Goal: Information Seeking & Learning: Learn about a topic

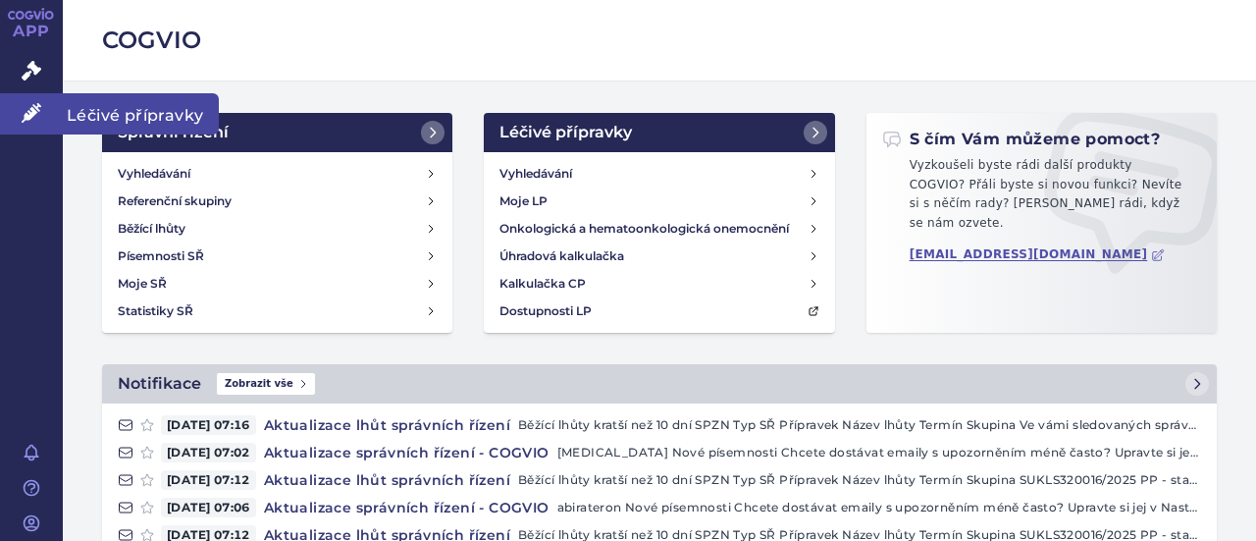
click at [33, 100] on link "Léčivé přípravky" at bounding box center [31, 113] width 63 height 41
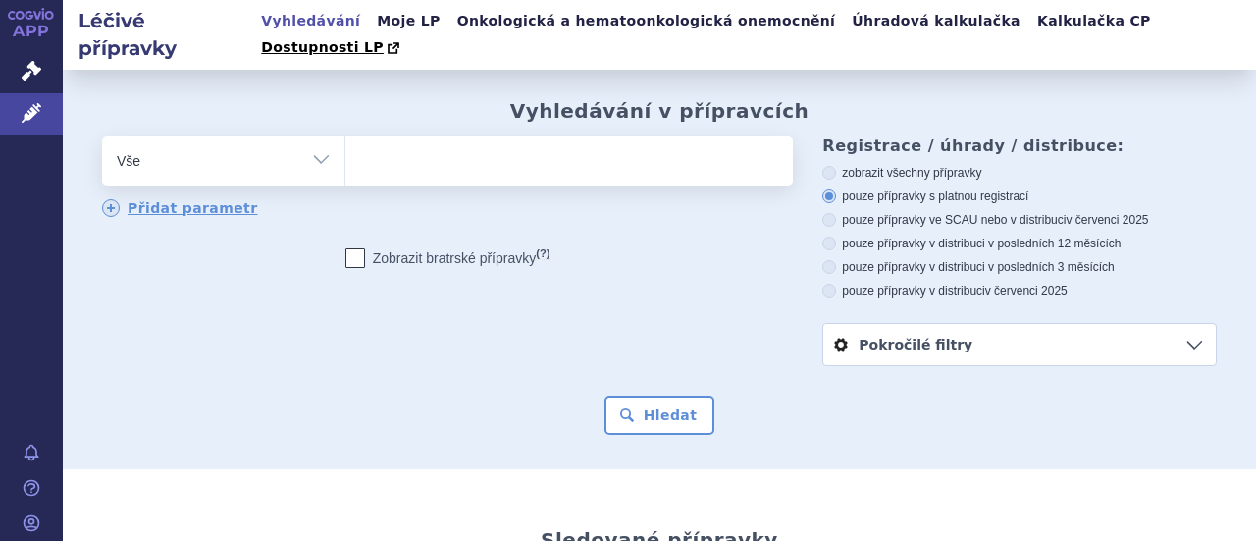
click at [314, 136] on select "Vše Přípravek/SUKL kód MAH VPOIS ATC/Aktivní látka Léková forma Síla" at bounding box center [223, 158] width 242 height 44
select select "filter-product"
click at [102, 136] on select "Vše Přípravek/SUKL kód MAH VPOIS ATC/Aktivní látka Léková forma Síla" at bounding box center [223, 158] width 242 height 44
click at [455, 143] on ul at bounding box center [566, 156] width 443 height 41
click at [345, 143] on select at bounding box center [344, 159] width 1 height 49
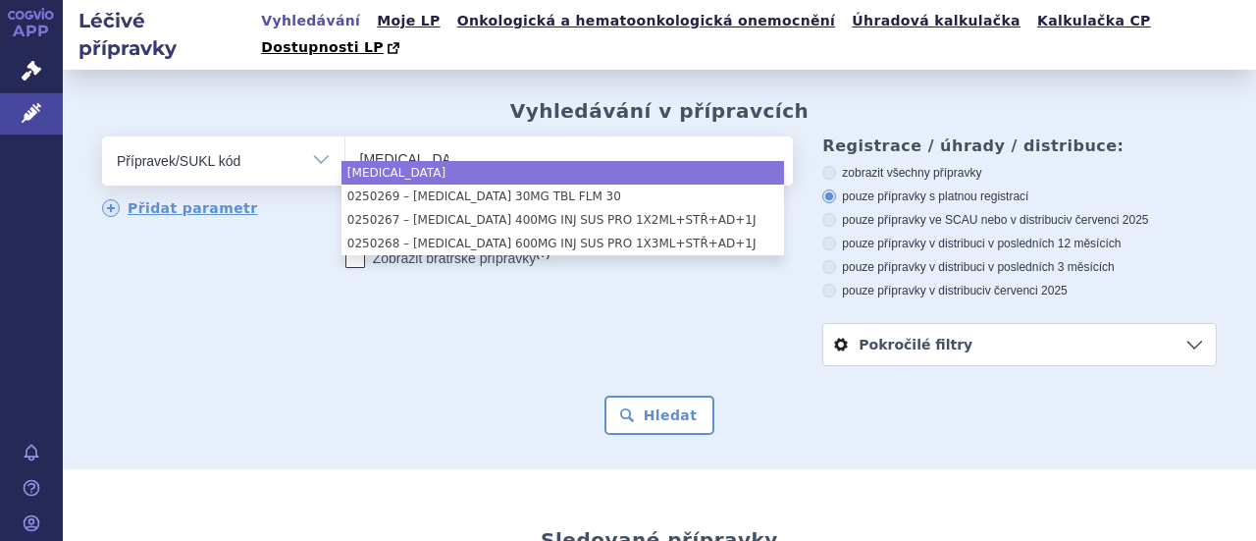
type input "[MEDICAL_DATA]"
click at [536, 136] on ul "[MEDICAL_DATA]" at bounding box center [566, 156] width 443 height 41
click at [345, 135] on select "[MEDICAL_DATA]" at bounding box center [344, 159] width 1 height 49
select select "[MEDICAL_DATA]"
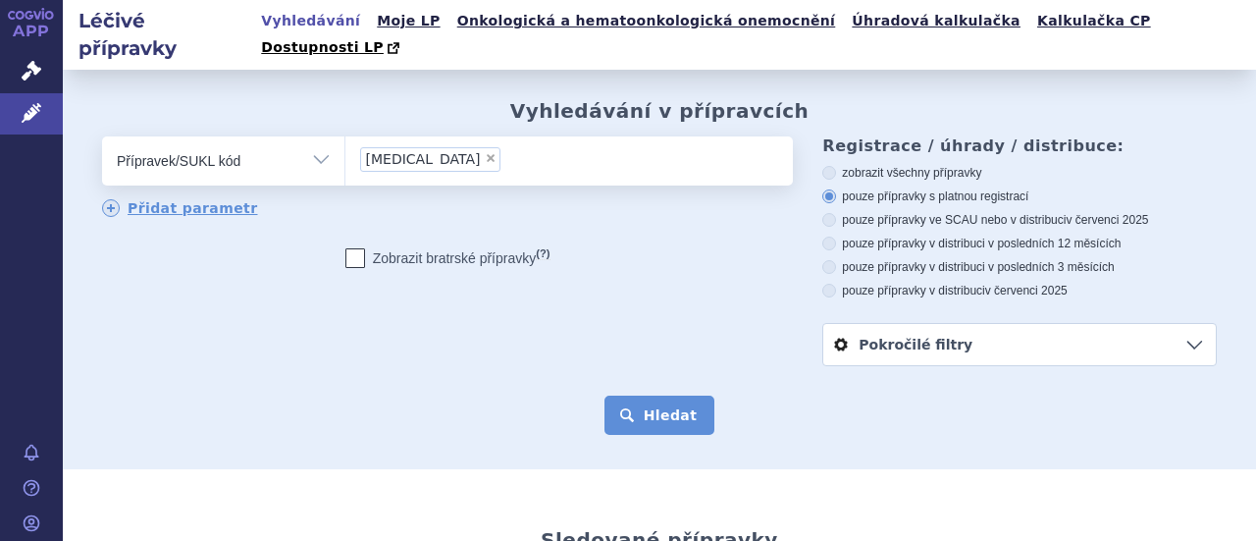
click at [652, 395] on button "Hledat" at bounding box center [659, 414] width 111 height 39
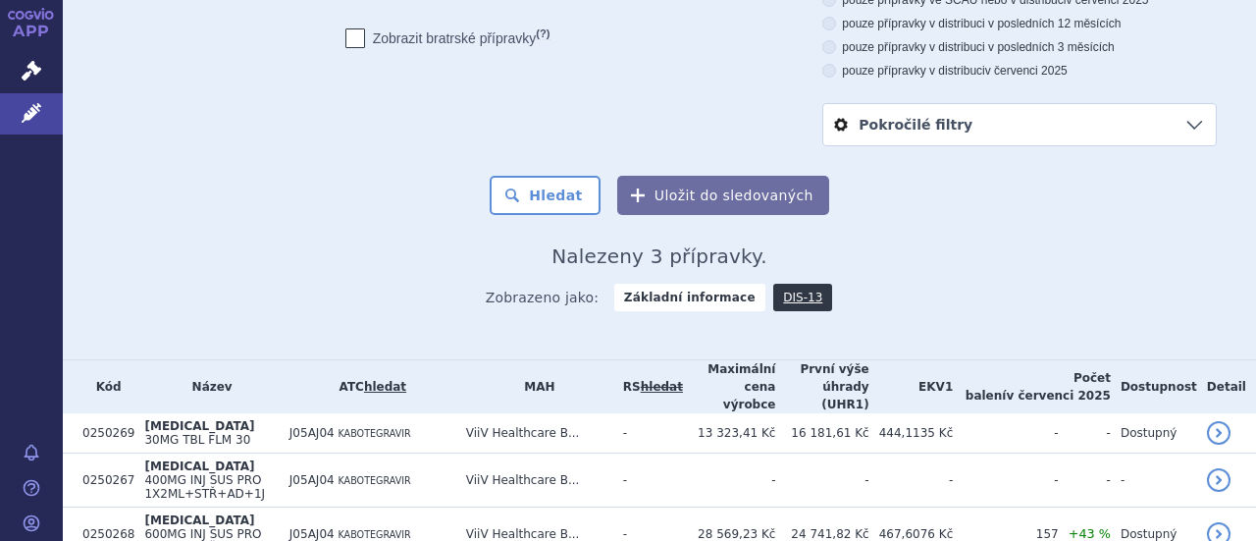
scroll to position [243, 0]
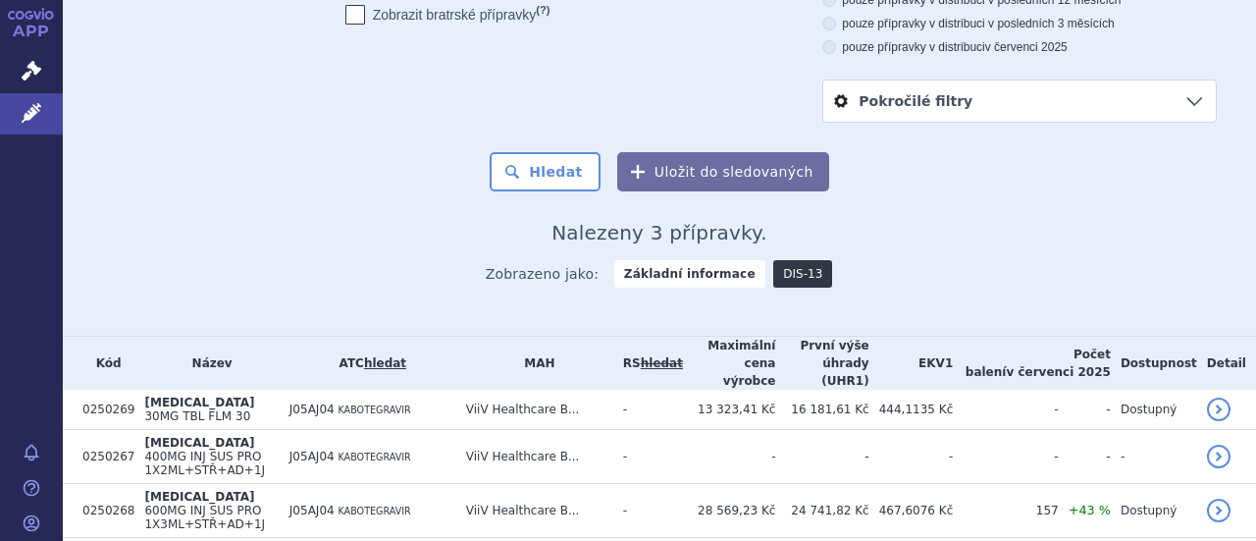
click at [773, 260] on link "DIS-13" at bounding box center [802, 273] width 59 height 27
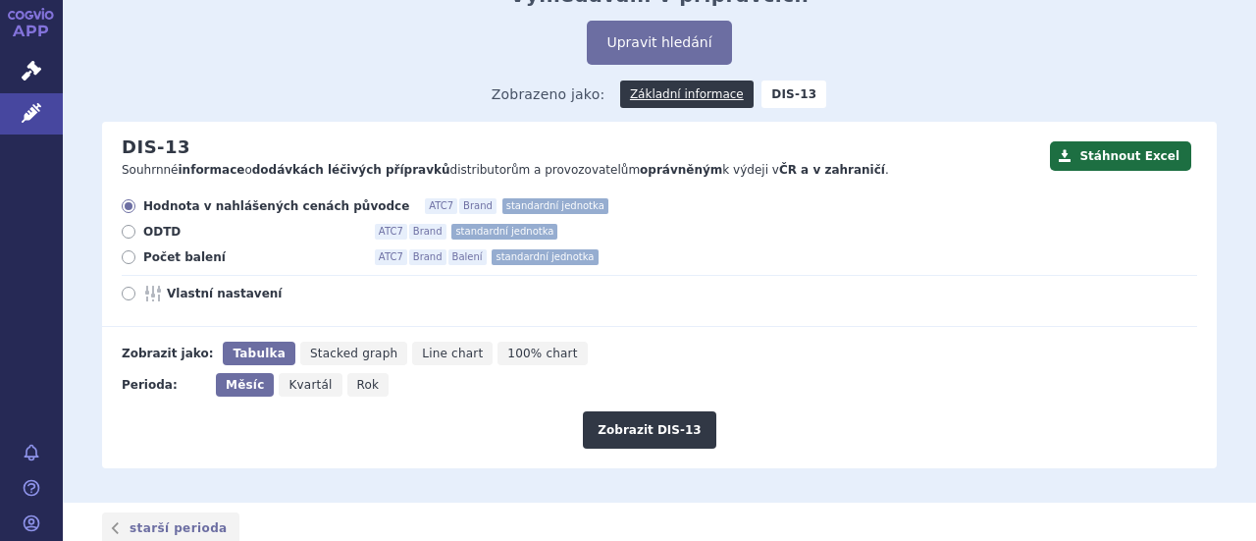
scroll to position [298, 0]
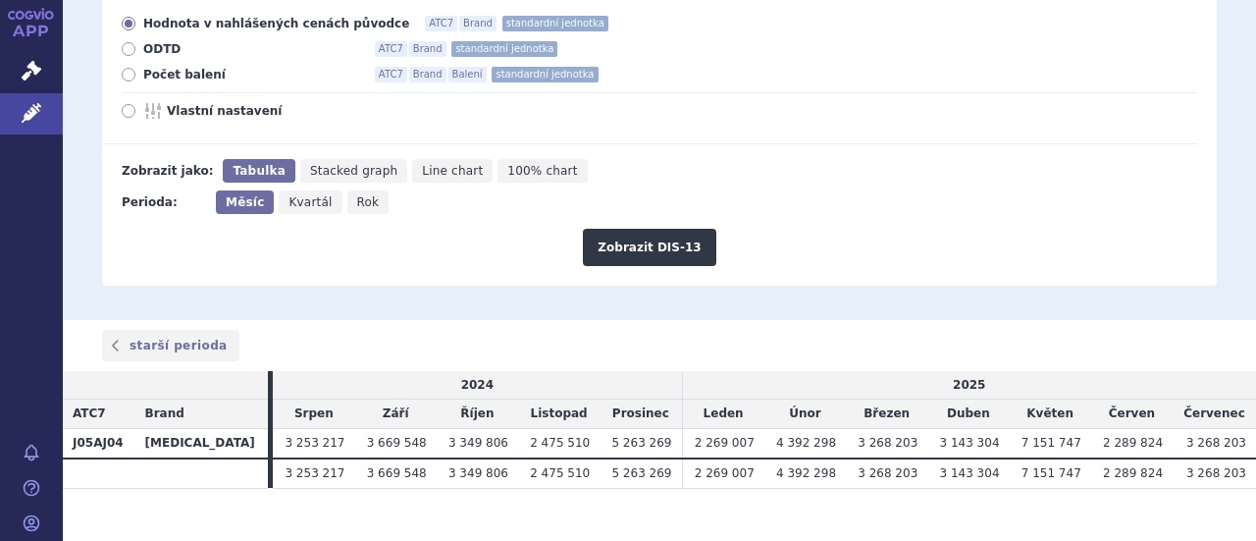
click at [357, 195] on span "Rok" at bounding box center [368, 202] width 23 height 14
click at [356, 190] on input "Rok" at bounding box center [353, 196] width 13 height 13
radio input "true"
click at [646, 229] on button "Zobrazit DIS-13" at bounding box center [649, 247] width 132 height 37
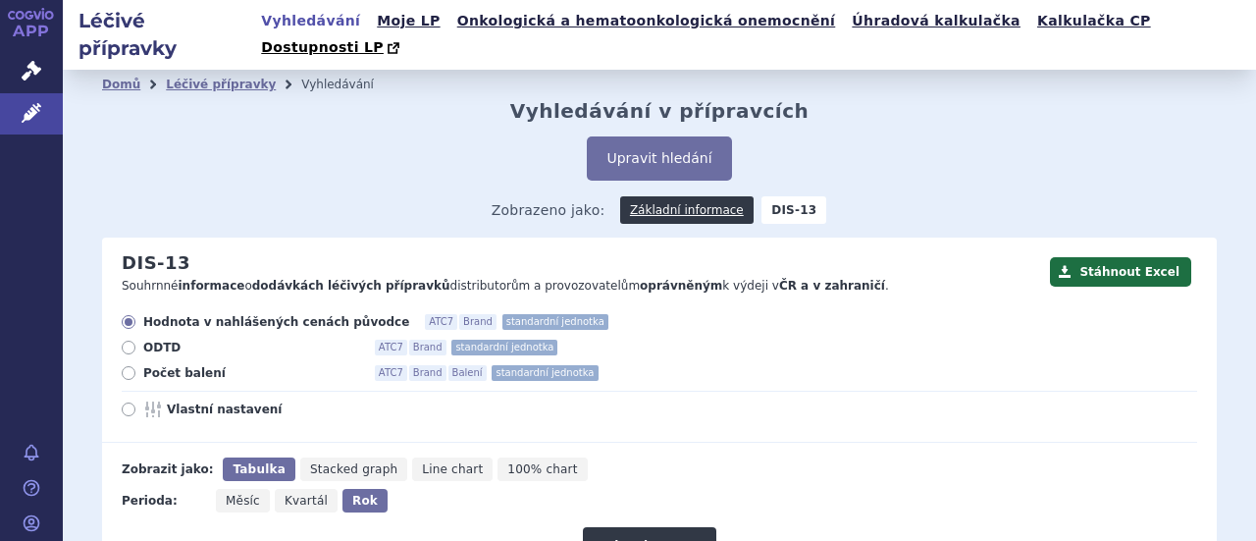
scroll to position [237, 0]
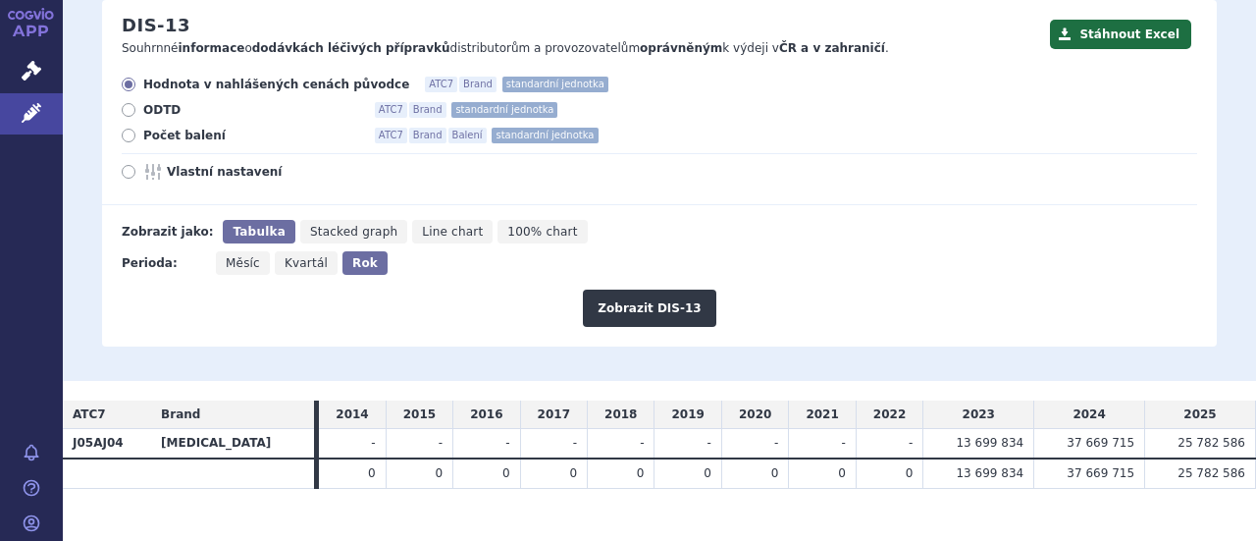
click at [192, 128] on span "Počet balení" at bounding box center [251, 136] width 216 height 16
click at [136, 131] on input "Počet balení ATC7 Brand Balení standardní jednotka" at bounding box center [130, 137] width 13 height 13
radio input "true"
click at [634, 289] on button "Zobrazit DIS-13" at bounding box center [649, 307] width 132 height 37
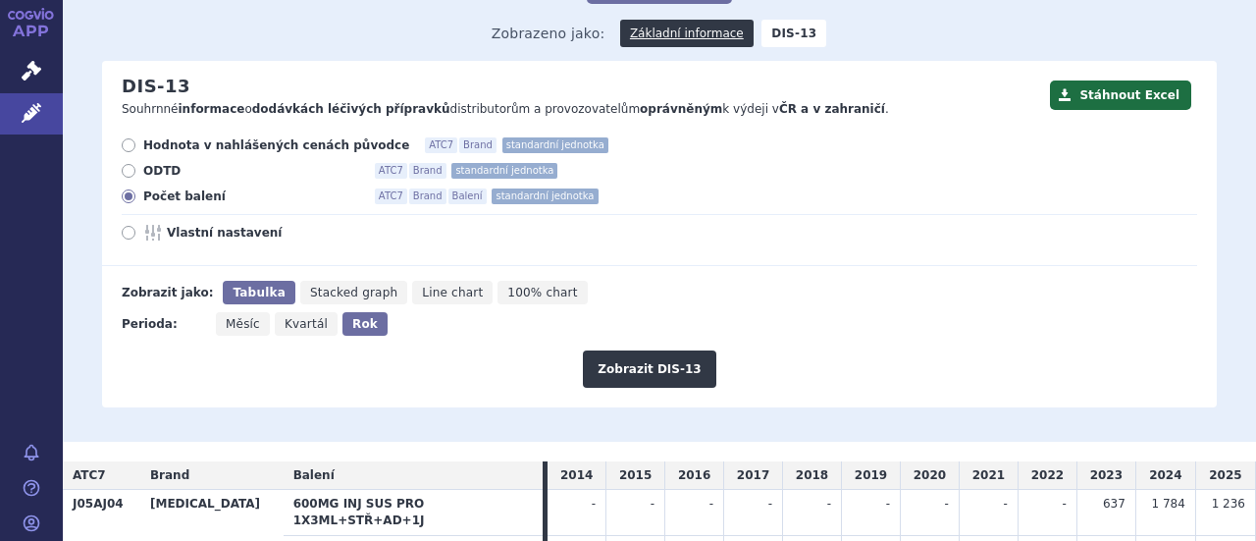
scroll to position [267, 0]
